Goal: Information Seeking & Learning: Learn about a topic

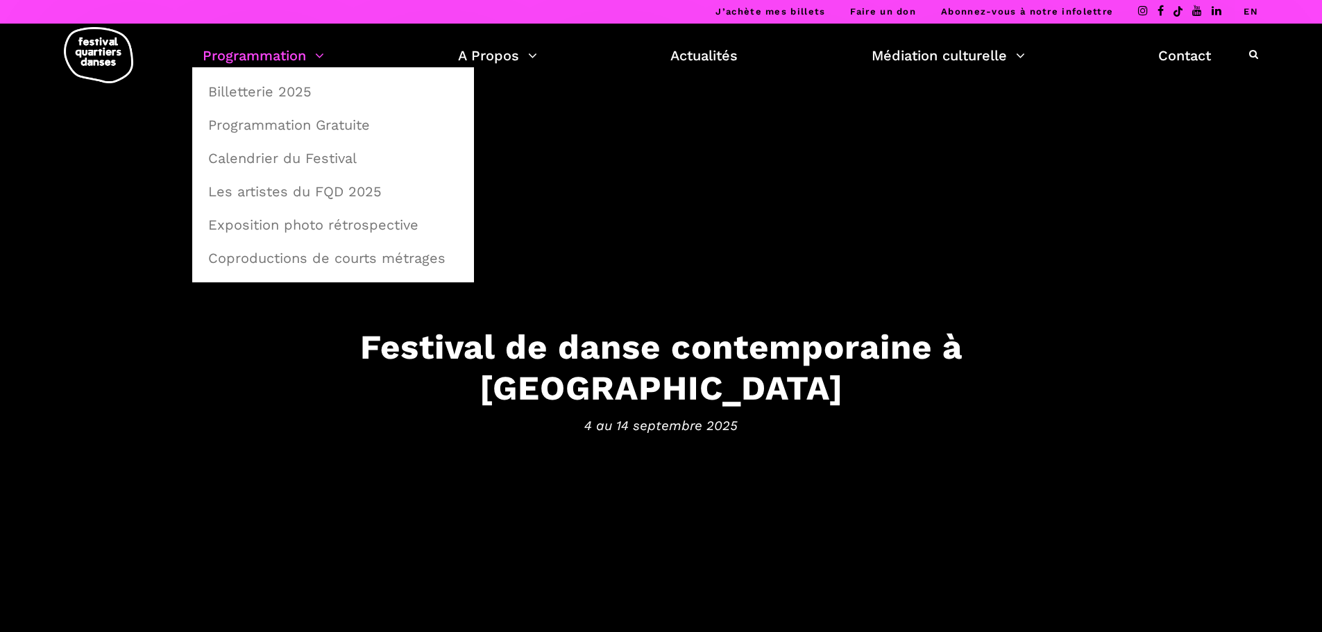
click at [281, 51] on link "Programmation" at bounding box center [263, 56] width 121 height 24
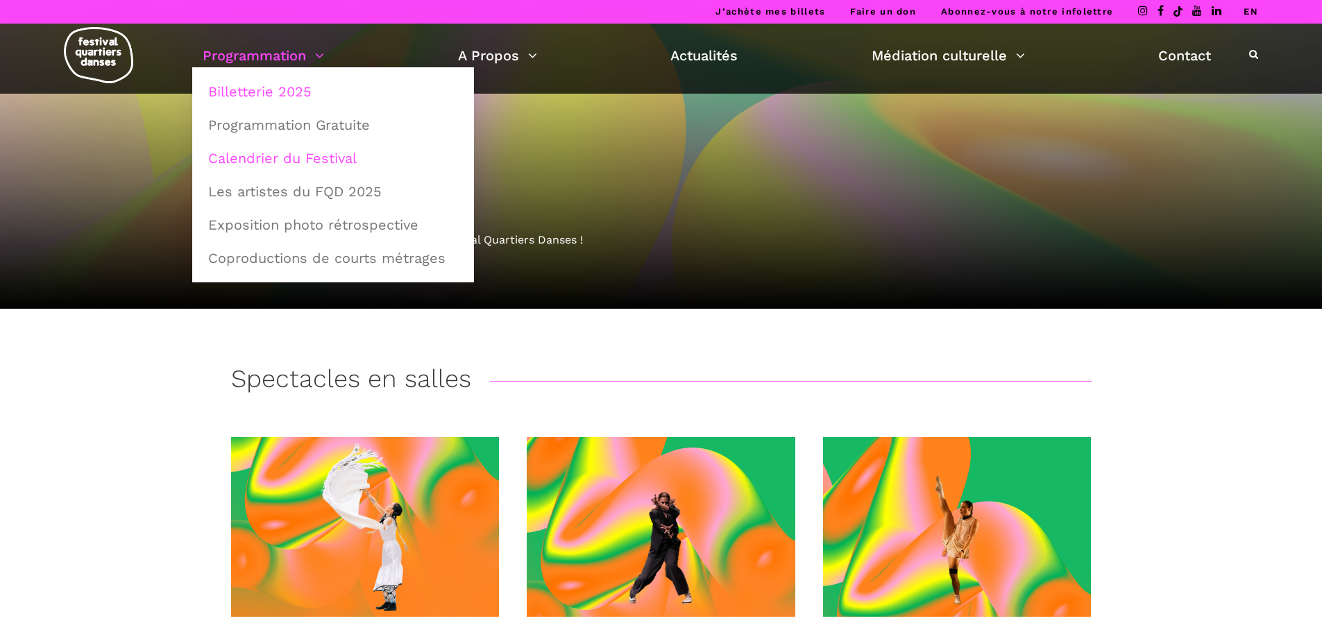
click at [275, 159] on link "Calendrier du Festival" at bounding box center [333, 158] width 266 height 32
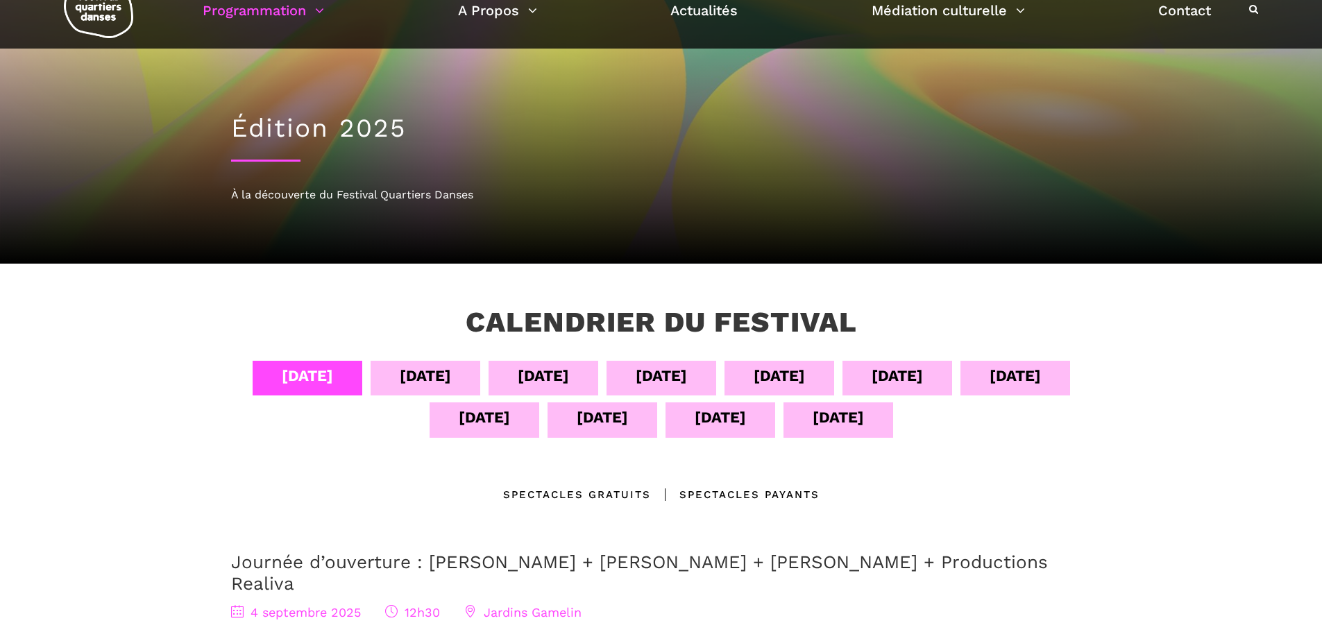
scroll to position [69, 0]
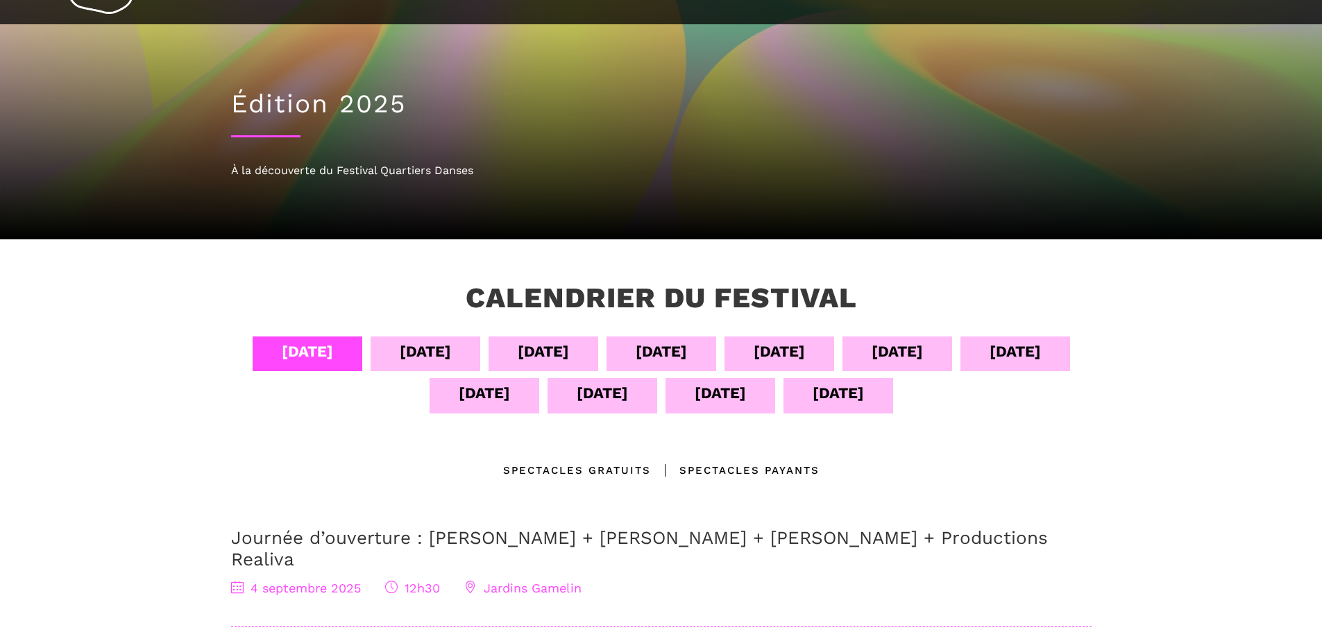
click at [586, 395] on div "12 sept" at bounding box center [602, 393] width 51 height 24
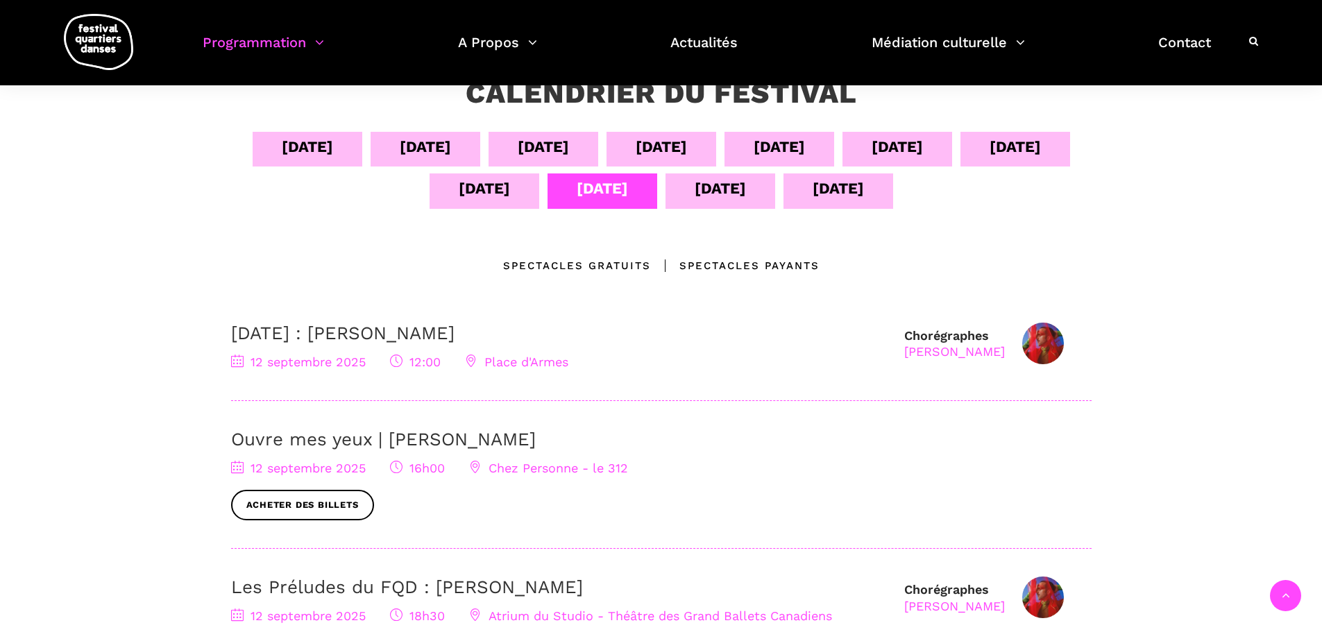
scroll to position [278, 0]
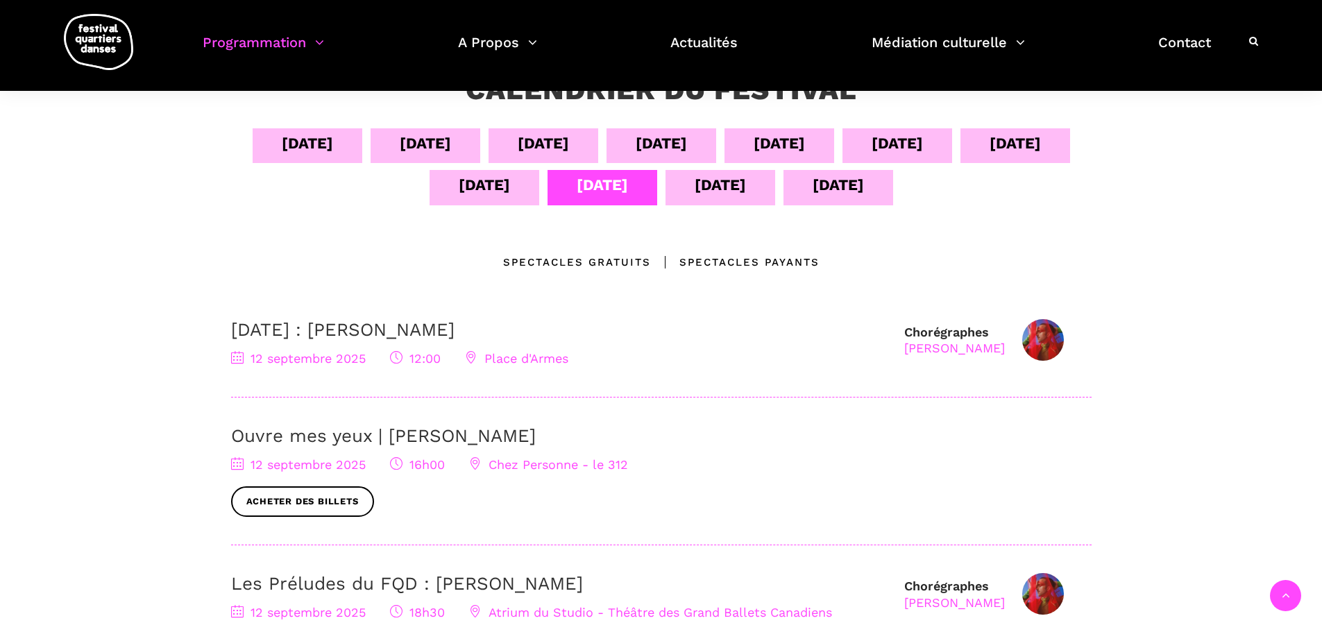
click at [605, 263] on div "Spectacles gratuits" at bounding box center [577, 262] width 148 height 17
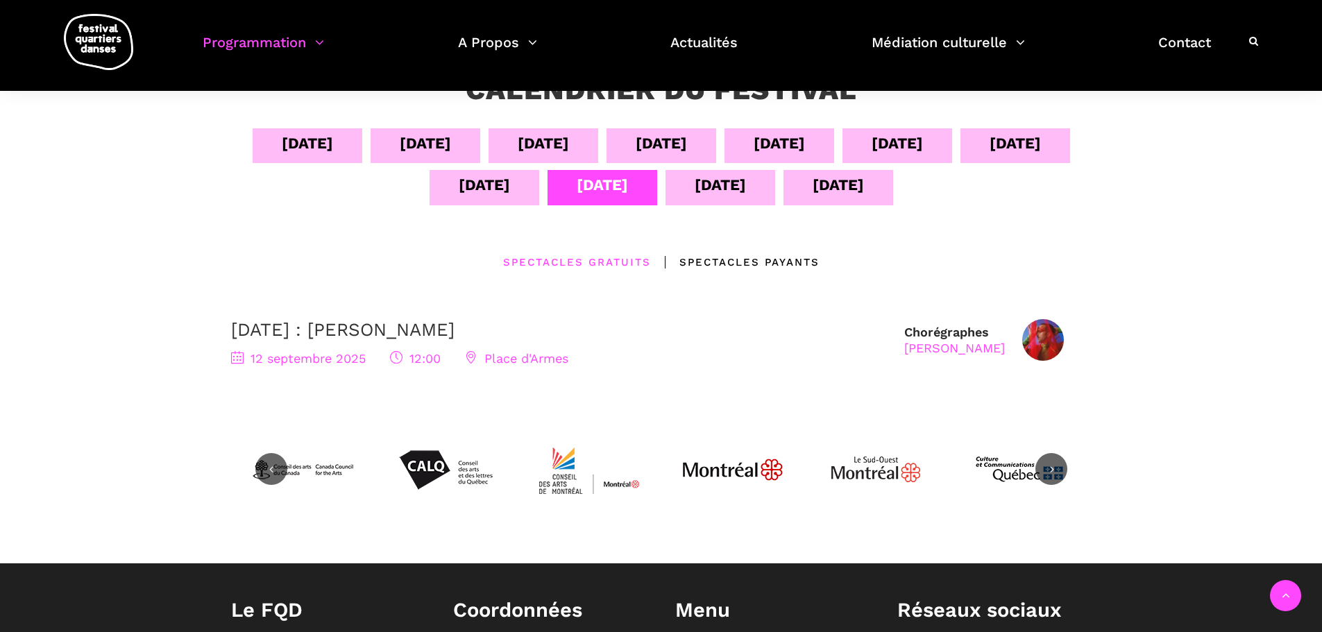
click at [756, 264] on div "Spectacles Payants" at bounding box center [735, 262] width 169 height 17
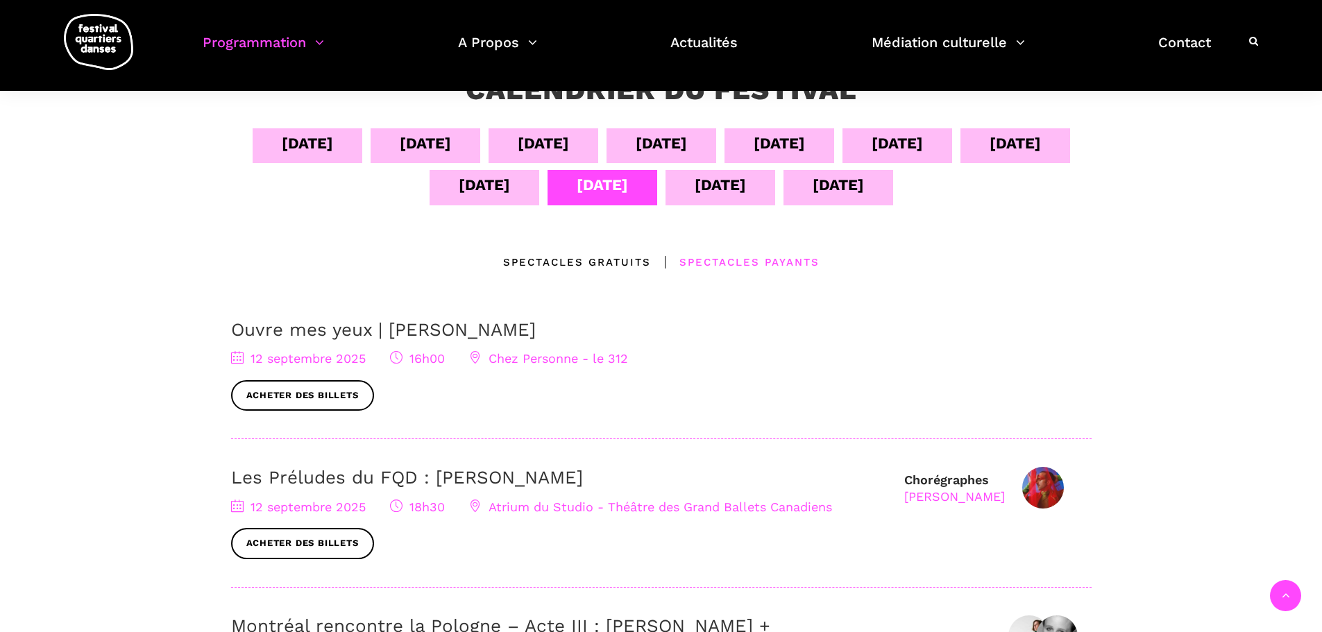
click at [597, 177] on div "12 sept" at bounding box center [602, 185] width 51 height 24
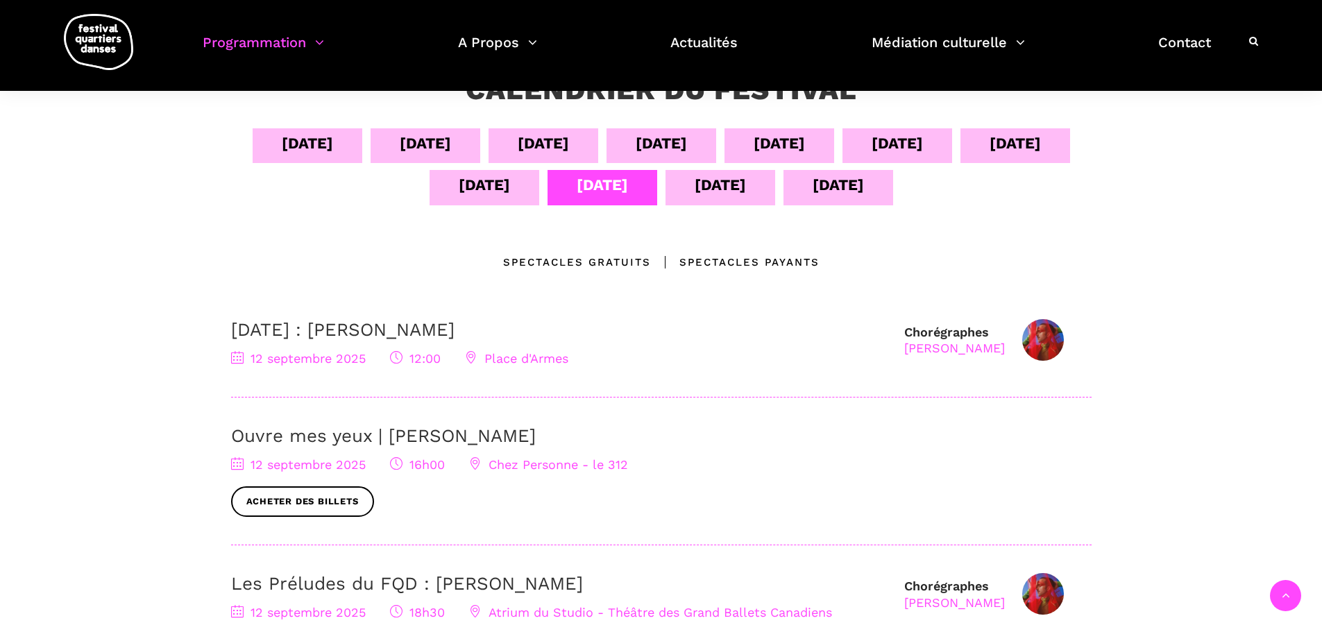
click at [559, 259] on div "Spectacles gratuits" at bounding box center [577, 262] width 148 height 17
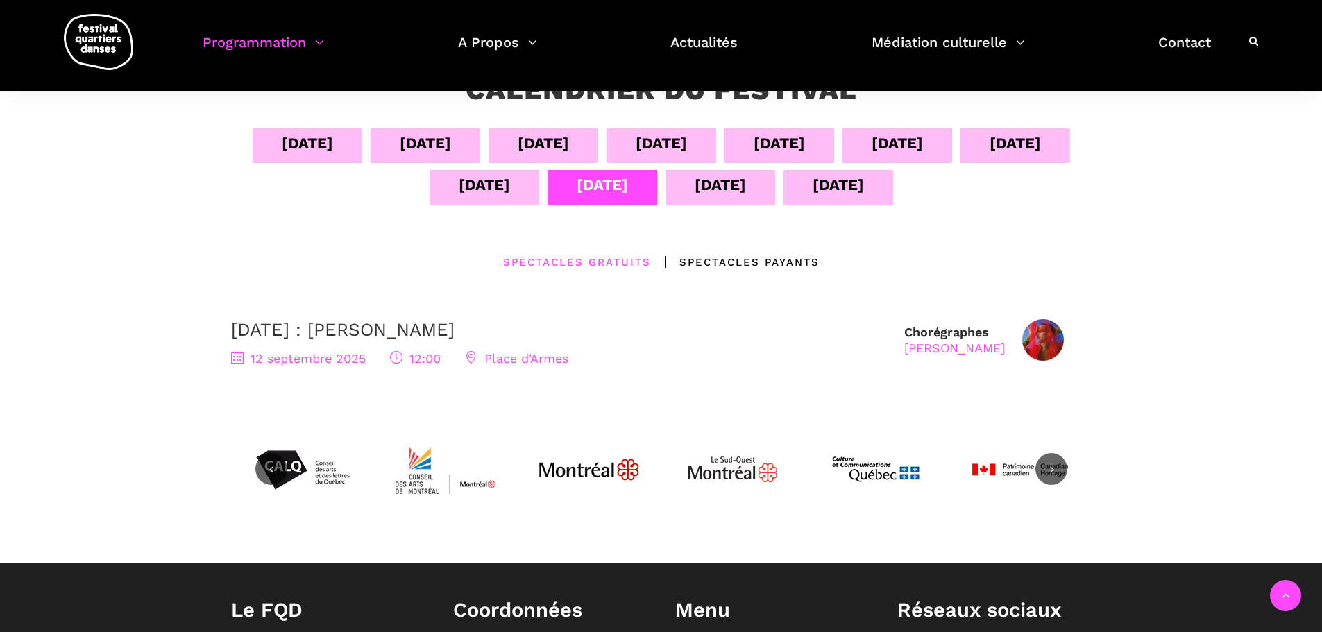
click at [597, 196] on div "12 sept" at bounding box center [602, 185] width 51 height 24
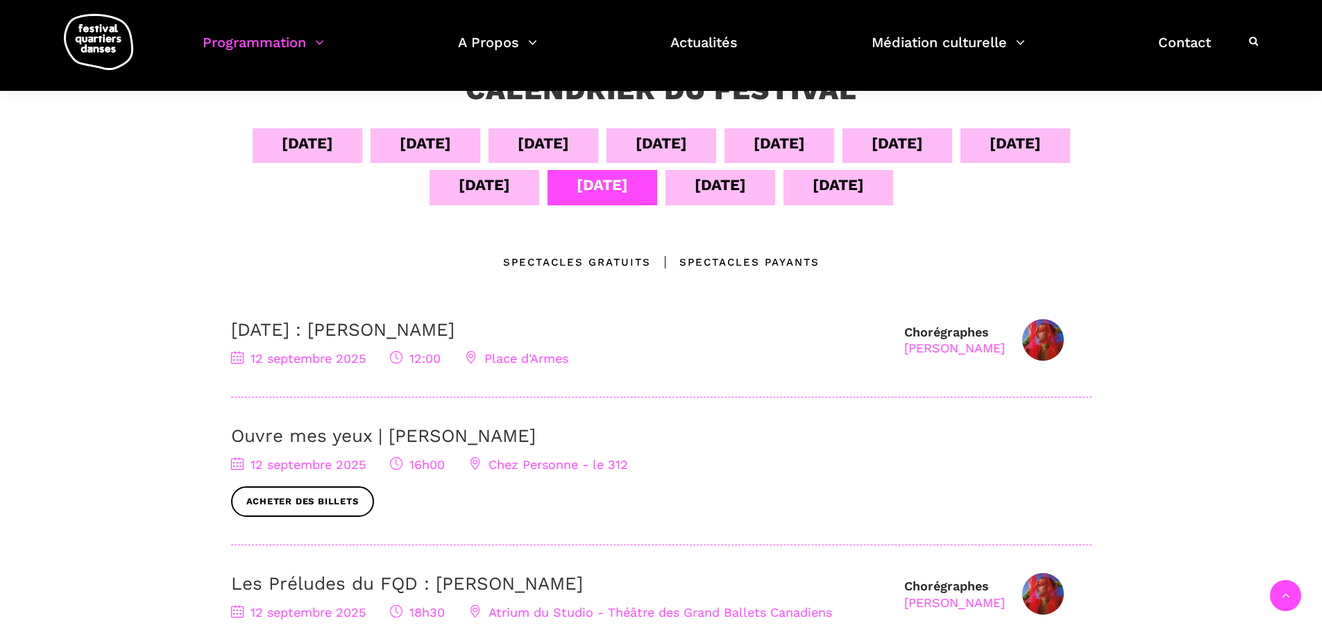
click at [715, 194] on div "13 sept" at bounding box center [720, 185] width 51 height 24
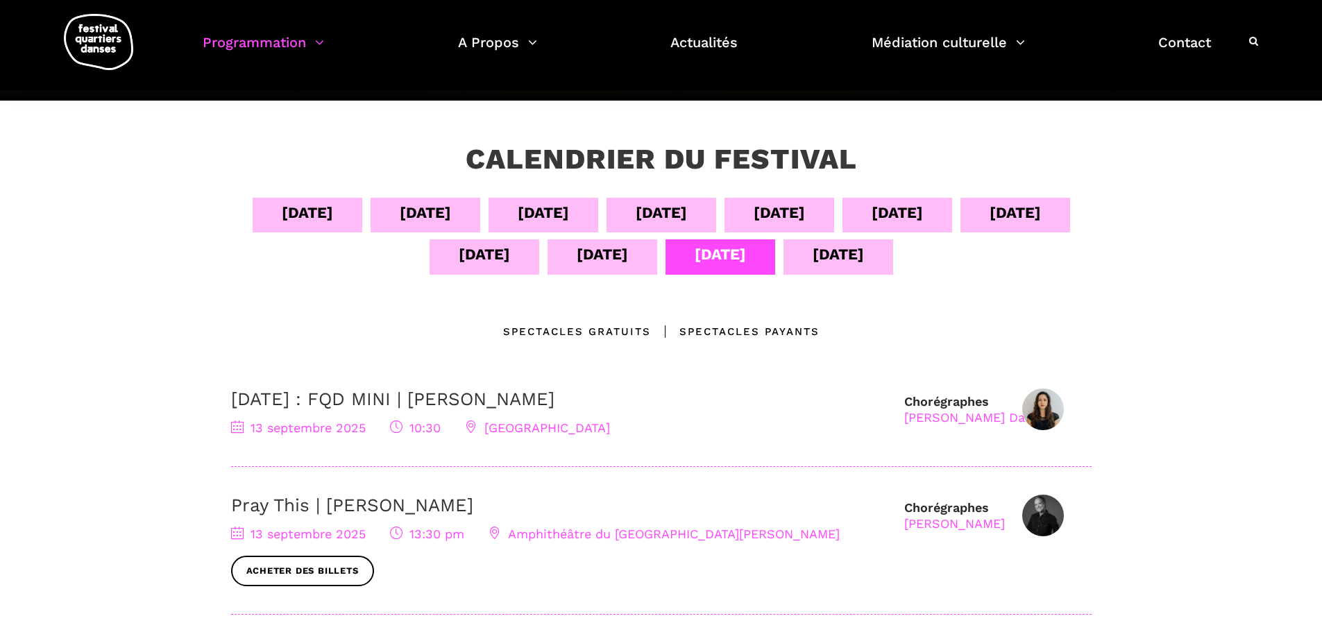
scroll to position [0, 0]
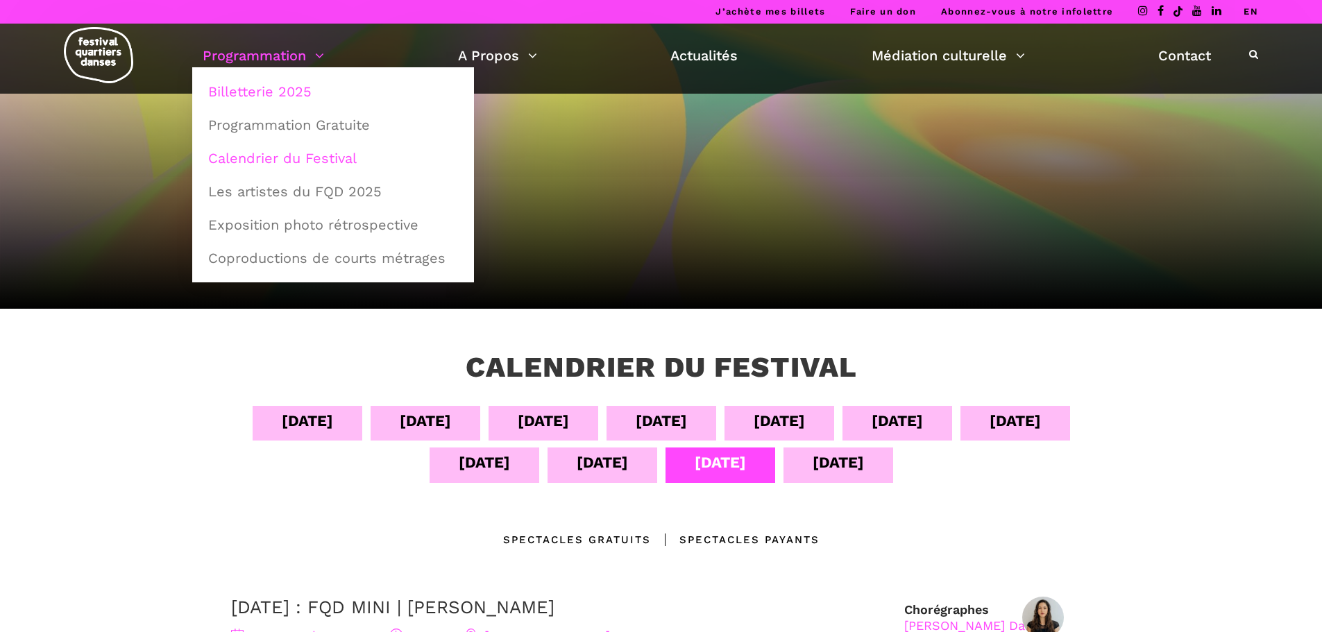
click at [263, 92] on link "Billetterie 2025" at bounding box center [333, 92] width 266 height 32
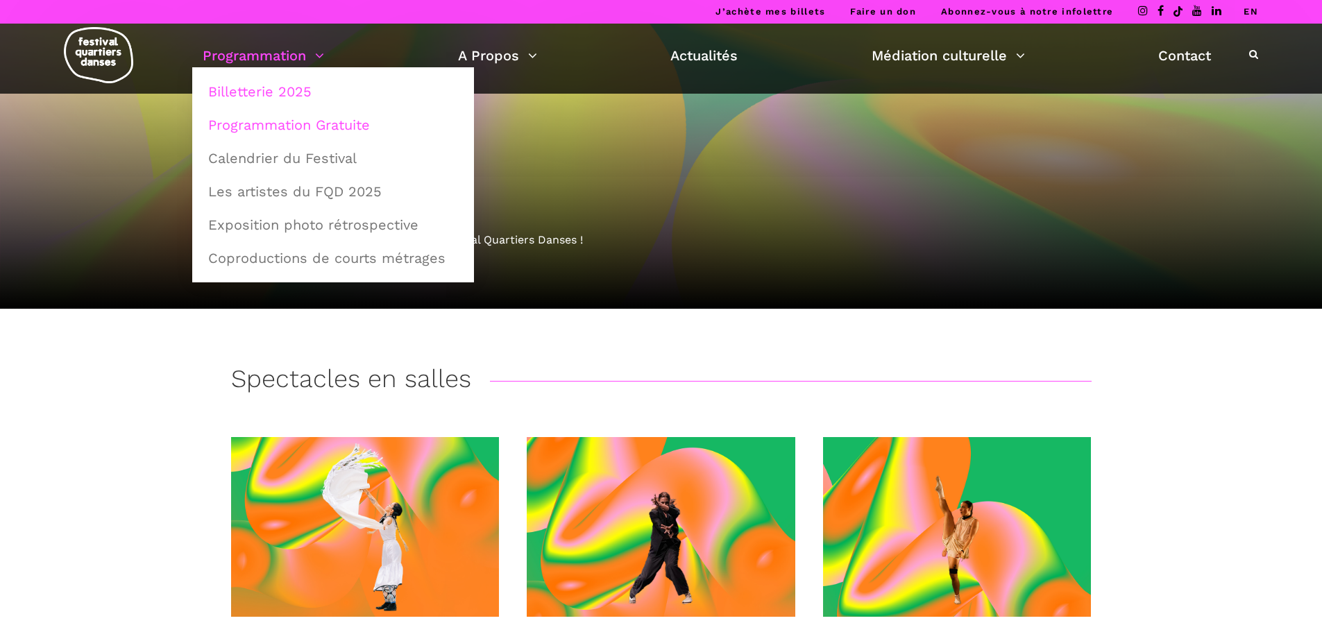
click at [256, 126] on link "Programmation Gratuite" at bounding box center [333, 125] width 266 height 32
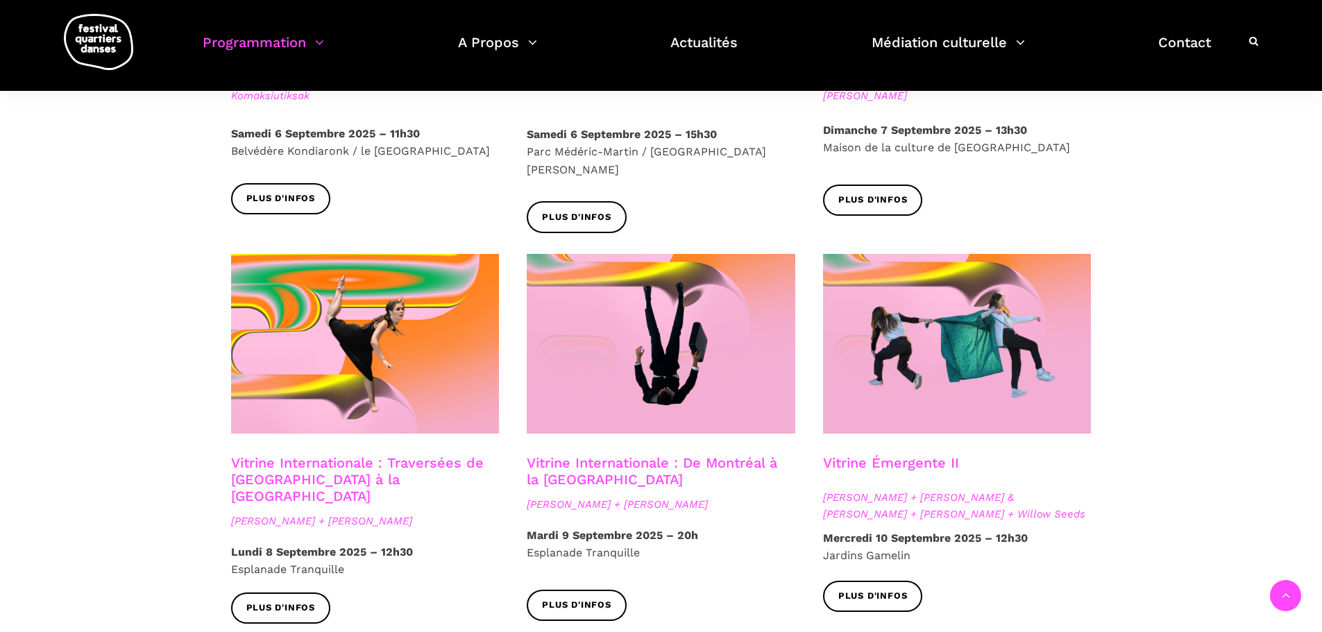
scroll to position [763, 0]
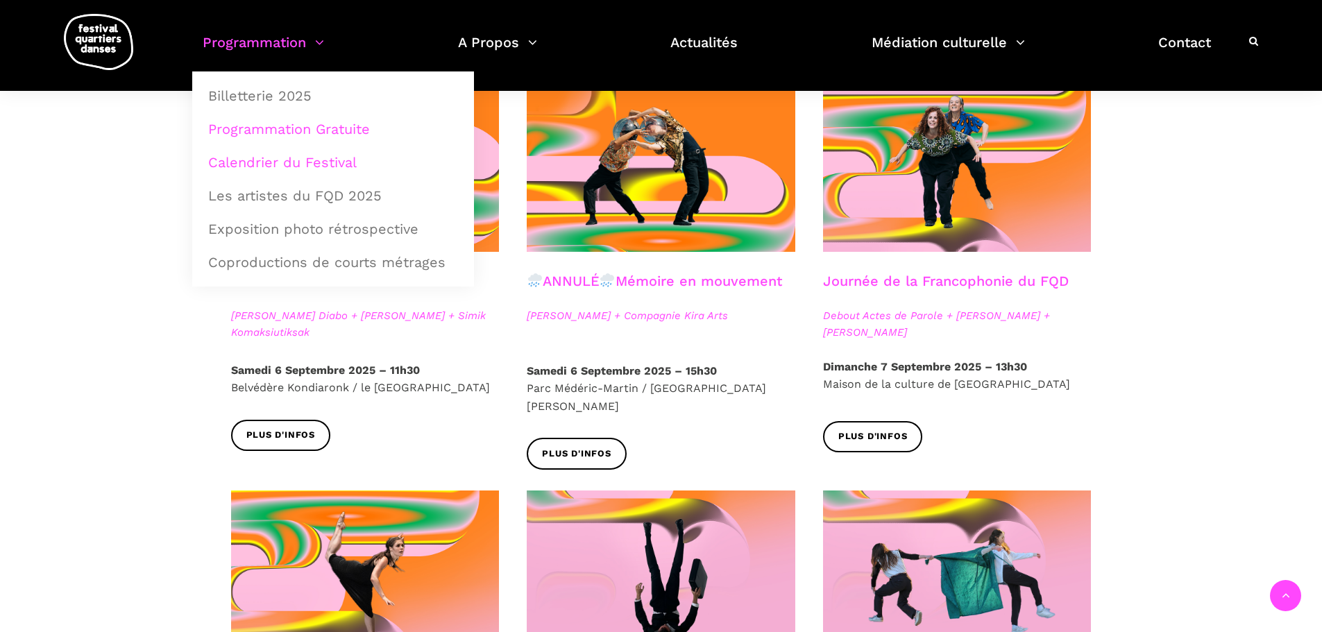
click at [295, 167] on link "Calendrier du Festival" at bounding box center [333, 162] width 266 height 32
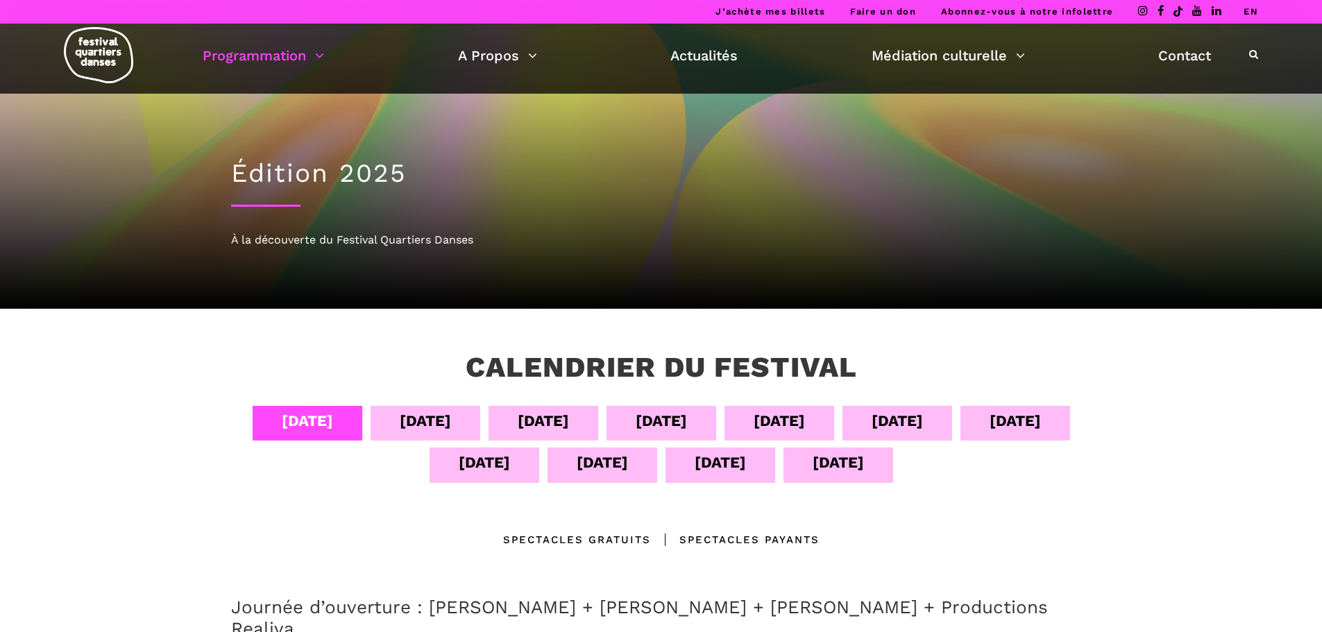
click at [717, 468] on div "13 sept" at bounding box center [720, 462] width 51 height 24
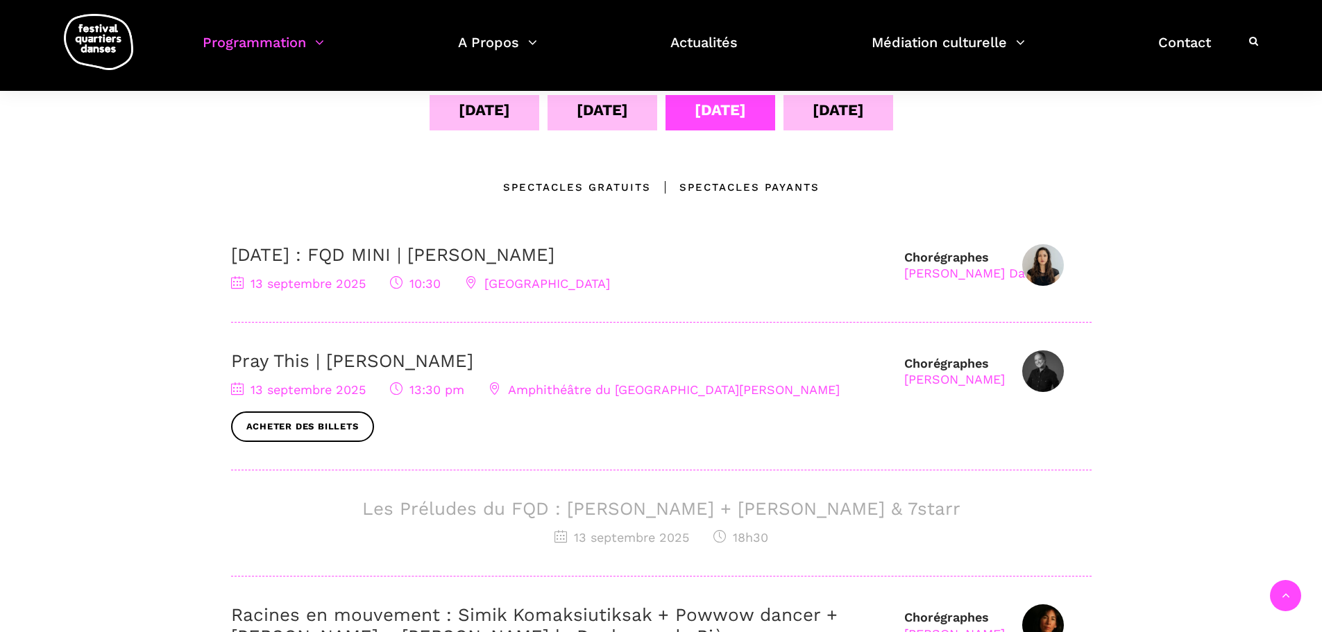
scroll to position [347, 0]
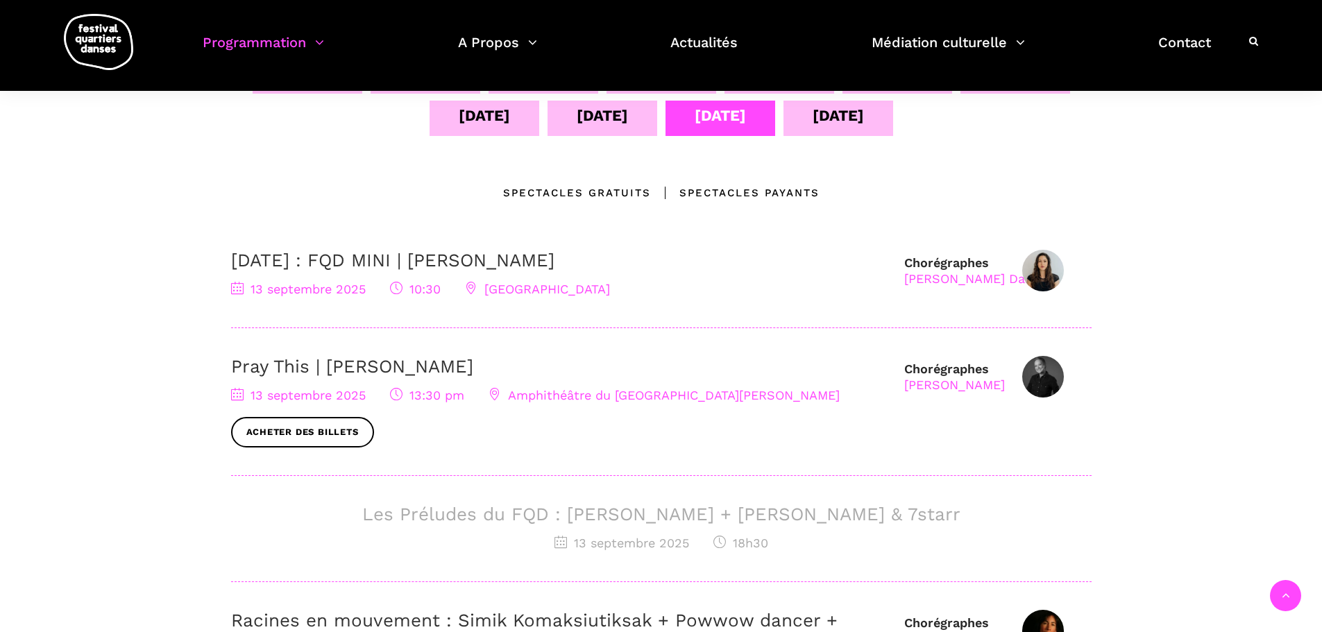
click at [1048, 370] on img at bounding box center [1043, 377] width 42 height 42
click at [364, 366] on link "Pray This | Denise Clarke" at bounding box center [352, 366] width 242 height 21
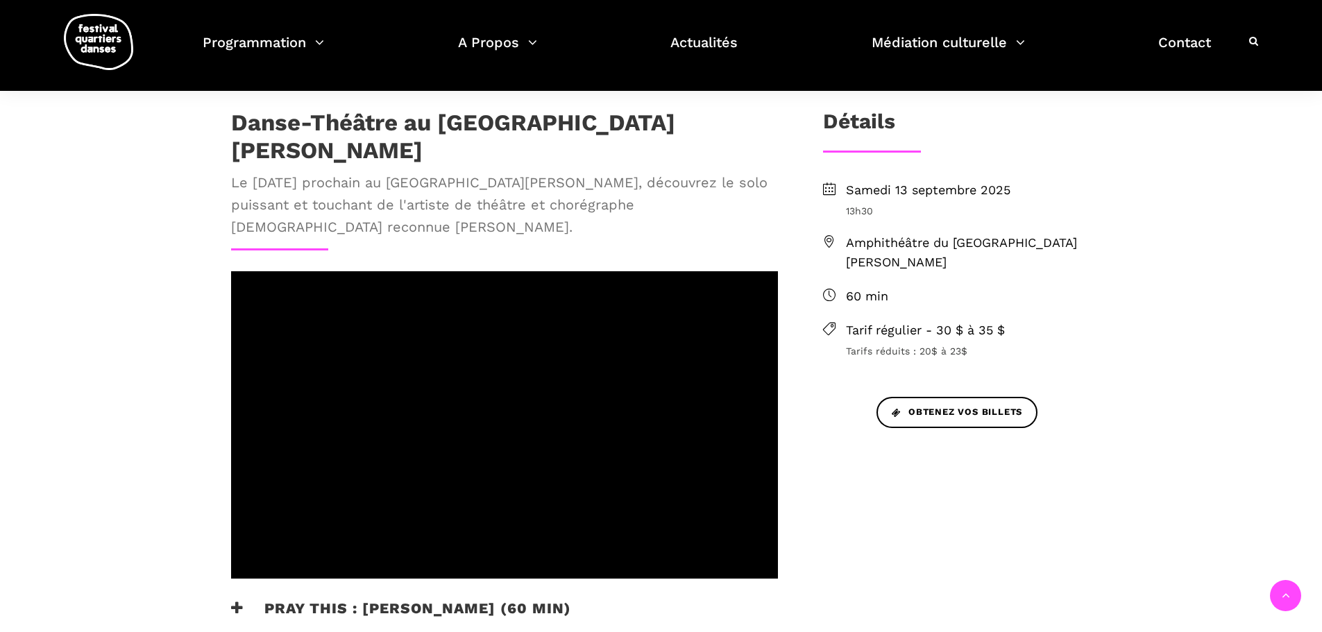
scroll to position [278, 0]
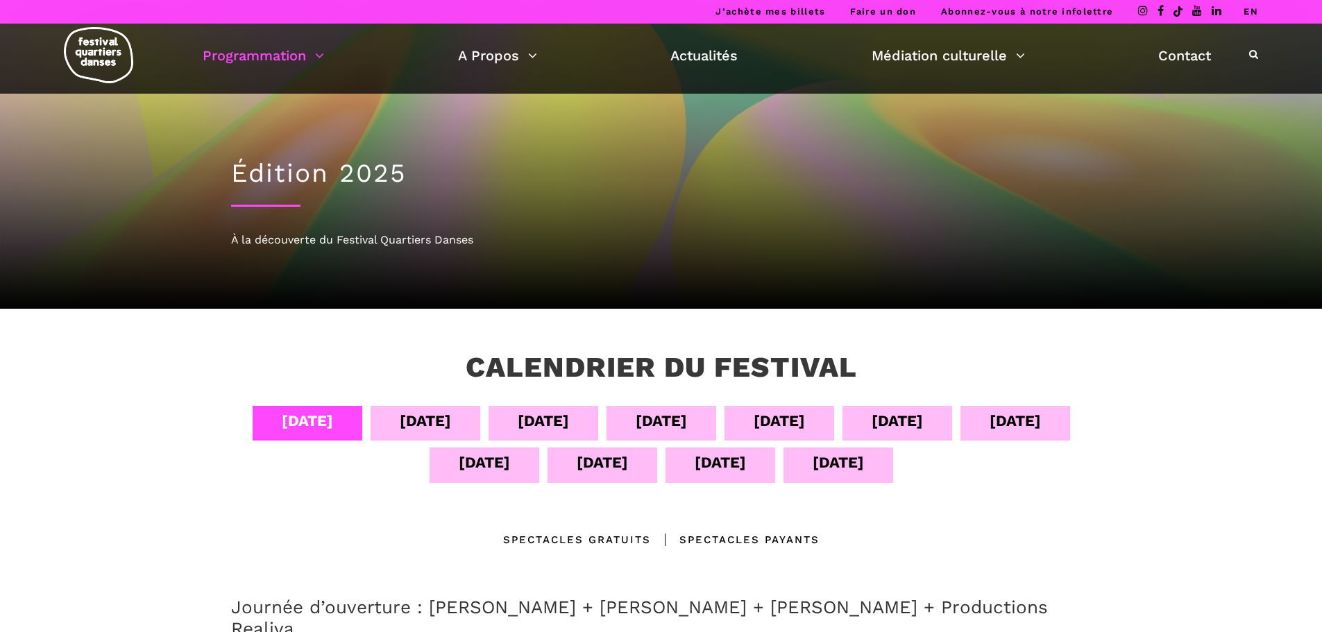
click at [695, 459] on div "13 sept" at bounding box center [720, 462] width 51 height 24
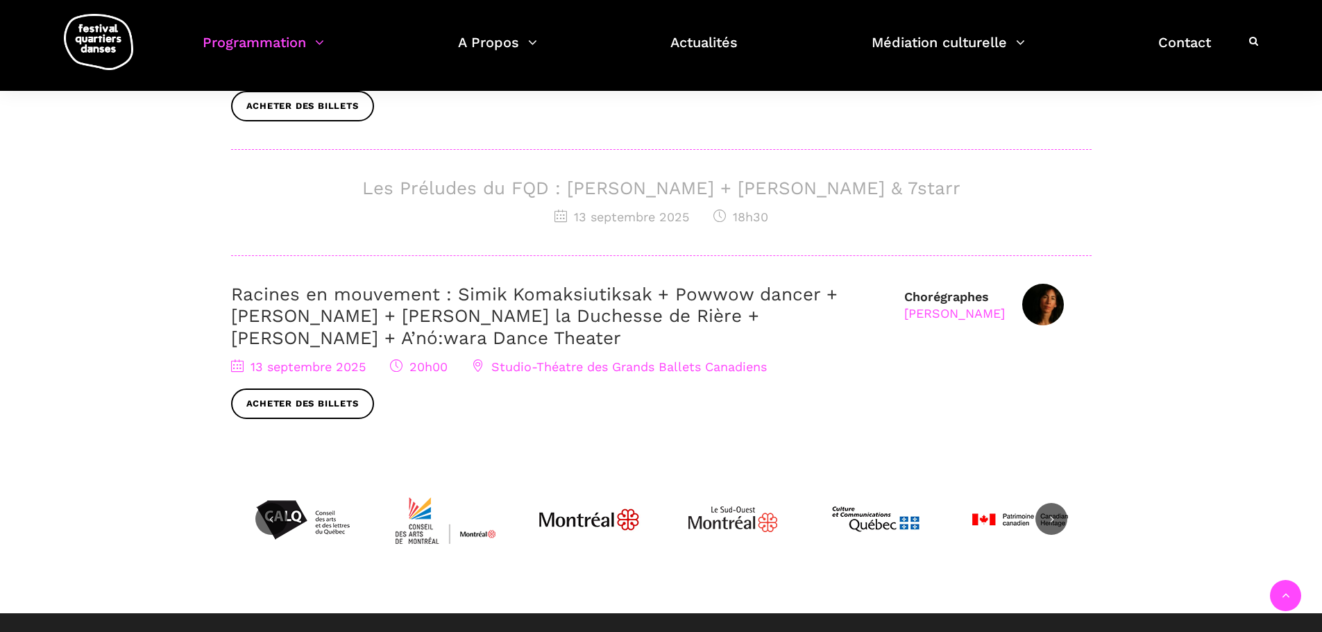
scroll to position [694, 0]
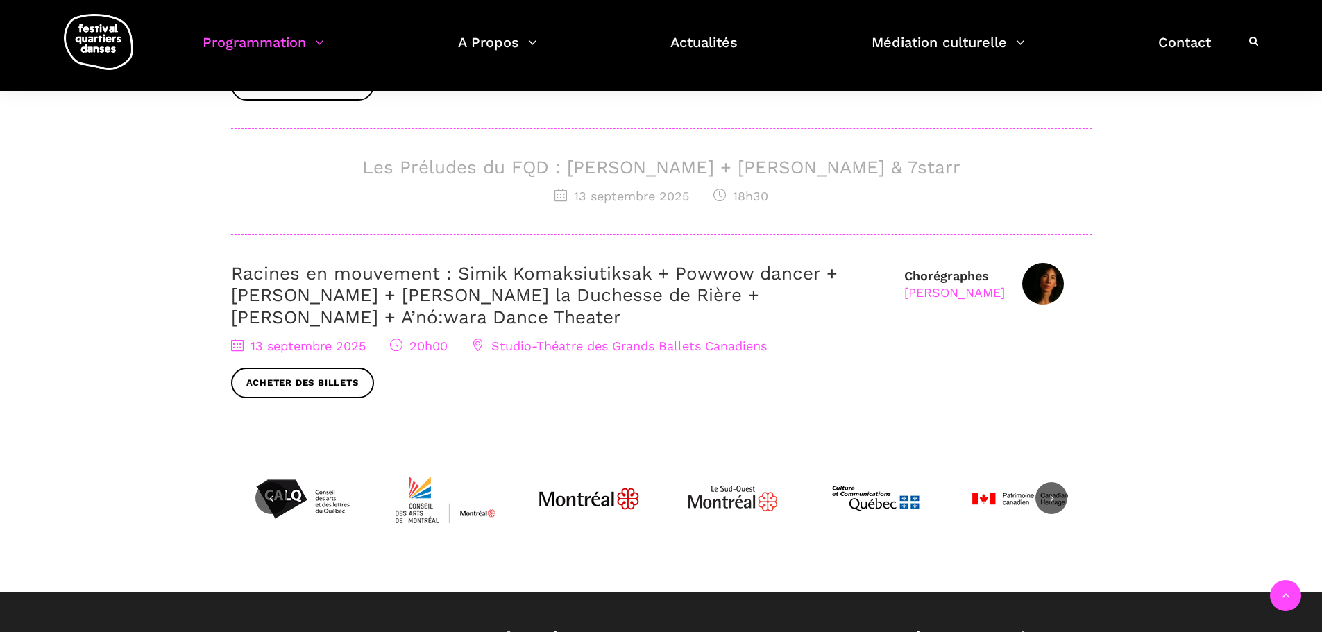
click at [513, 292] on link "Racines en mouvement : Simik Komaksiutiksak + Powwow dancer + [PERSON_NAME] + […" at bounding box center [534, 295] width 606 height 64
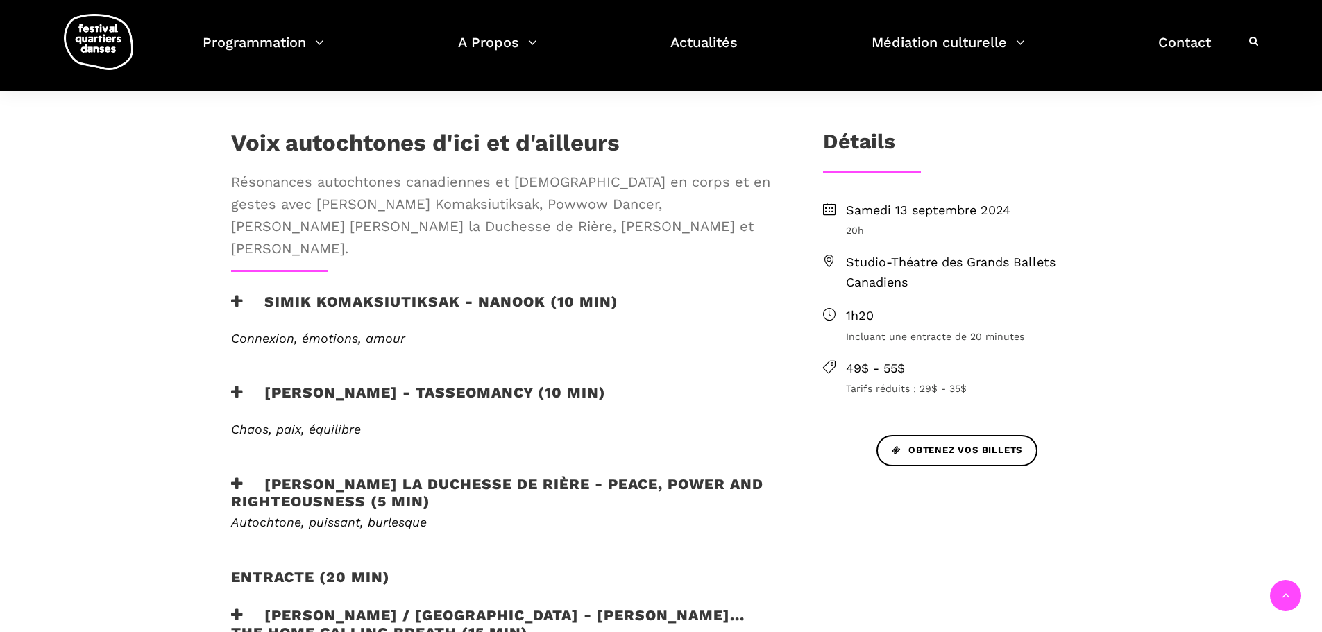
scroll to position [347, 0]
